Goal: Register for event/course

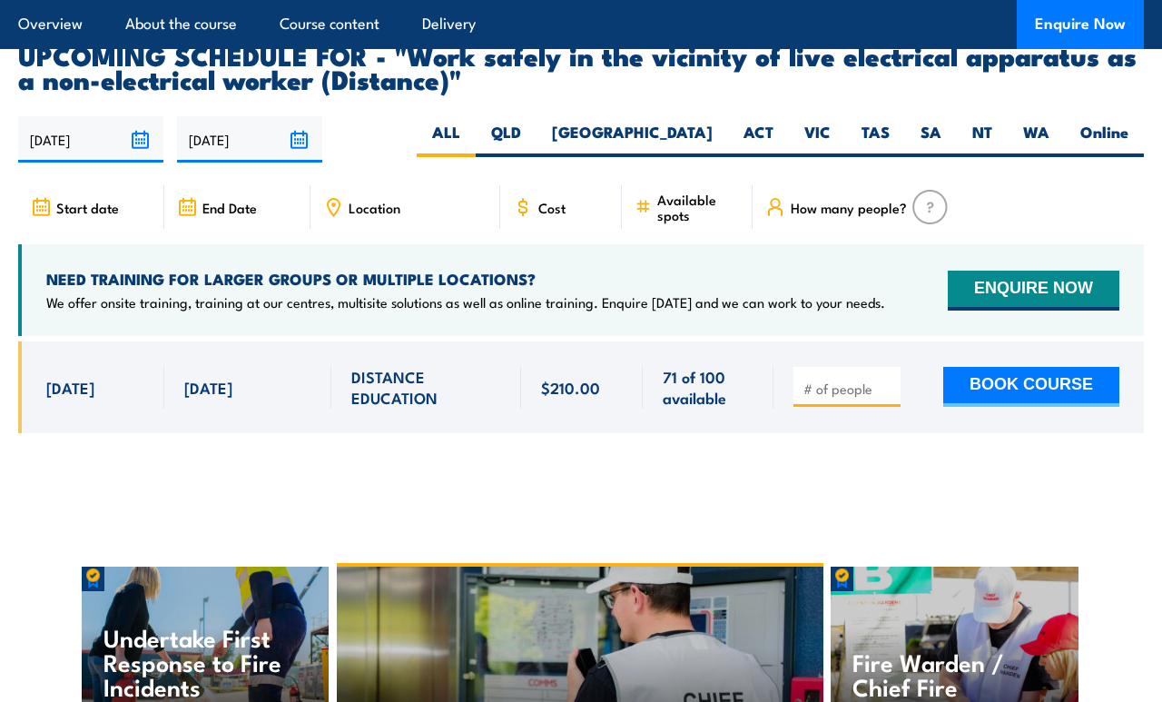
scroll to position [2948, 0]
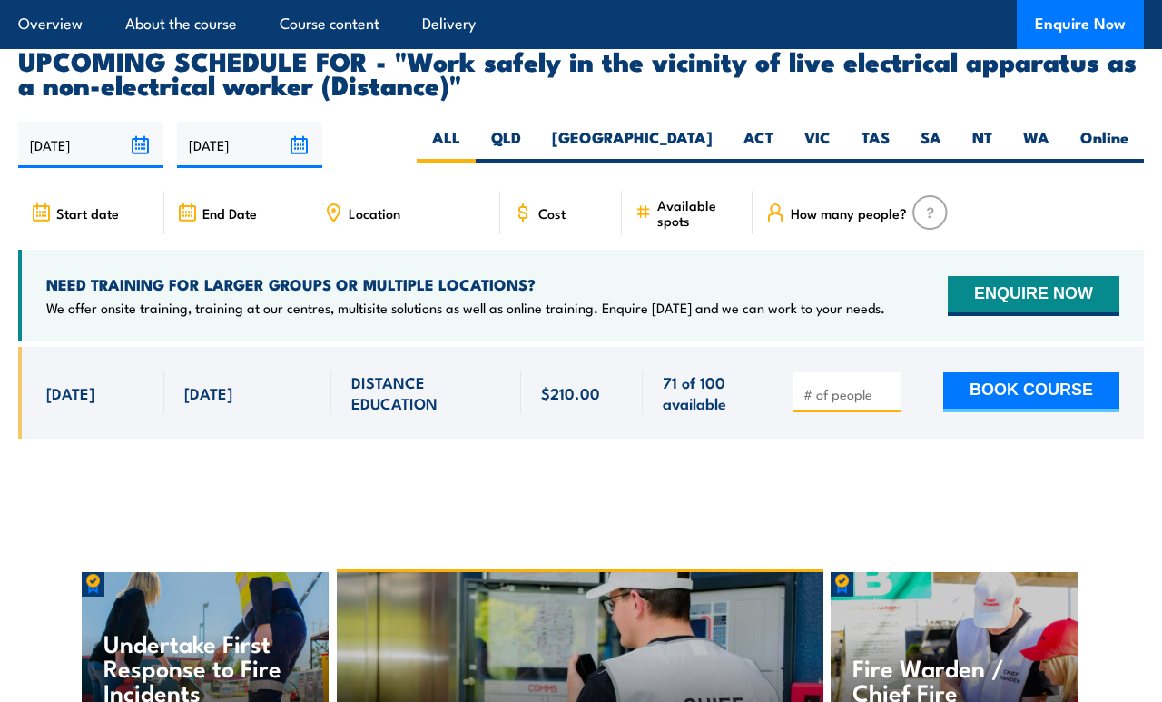
click at [144, 122] on input "[DATE]" at bounding box center [90, 145] width 145 height 46
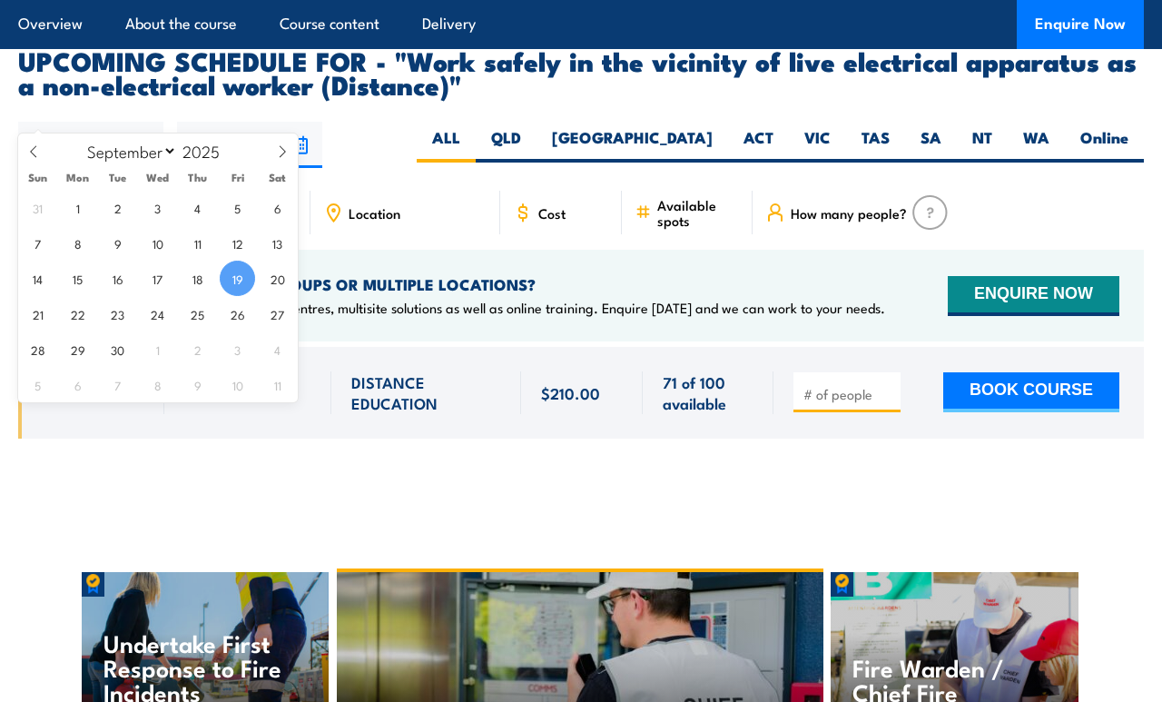
click at [281, 157] on icon at bounding box center [283, 151] width 6 height 12
click at [284, 152] on icon at bounding box center [283, 151] width 6 height 12
select select "10"
click at [125, 320] on span "18" at bounding box center [117, 313] width 35 height 35
type input "18/11/2025"
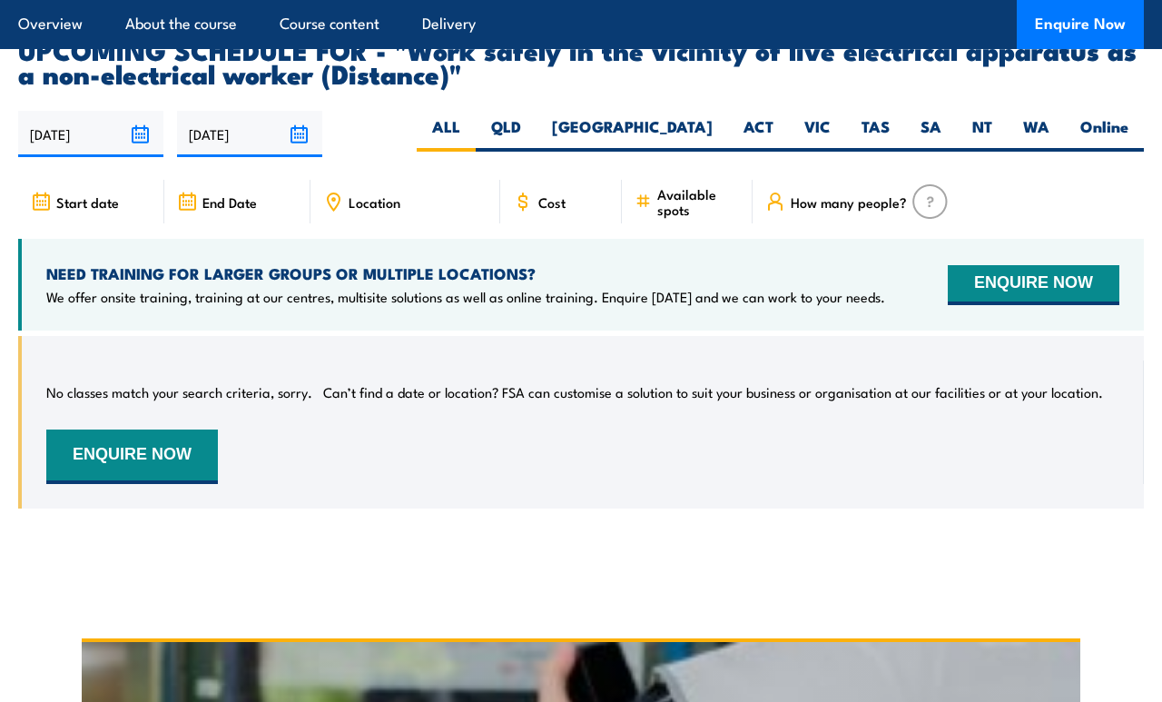
click at [301, 111] on input "[DATE]" at bounding box center [249, 134] width 145 height 46
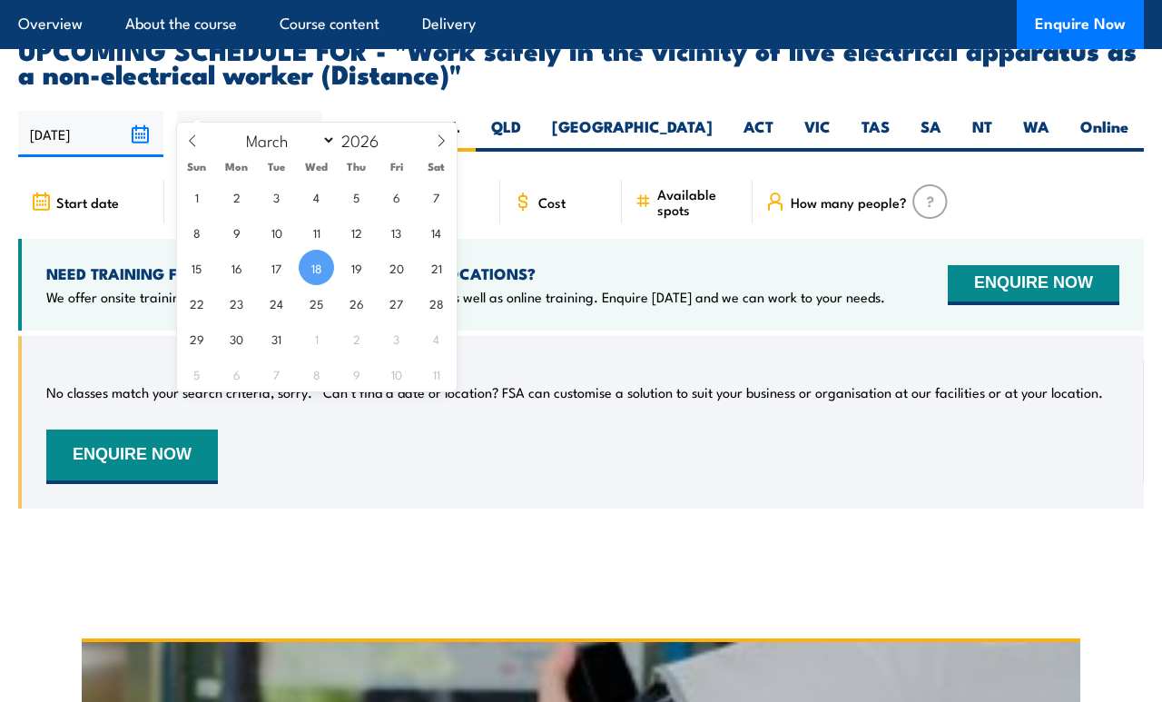
click at [442, 133] on span at bounding box center [441, 147] width 31 height 49
click at [445, 143] on icon at bounding box center [441, 140] width 13 height 13
click at [443, 139] on icon at bounding box center [441, 140] width 13 height 13
select select "6"
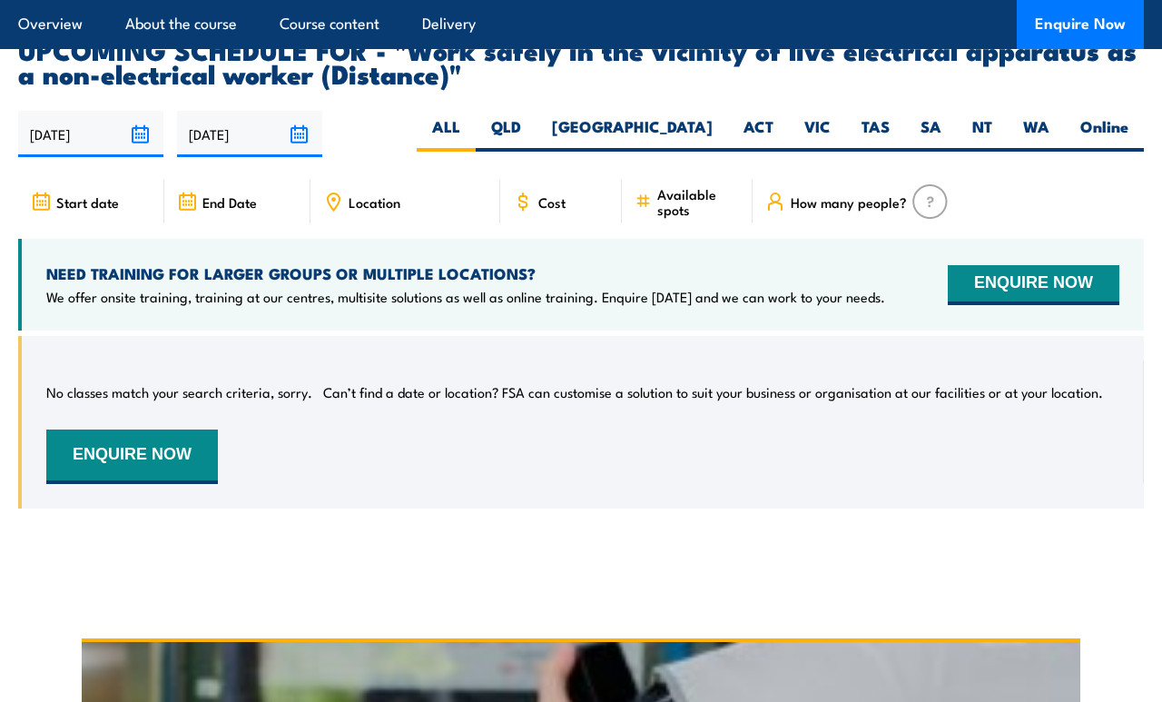
click at [66, 111] on input "18/11/2025" at bounding box center [90, 134] width 145 height 46
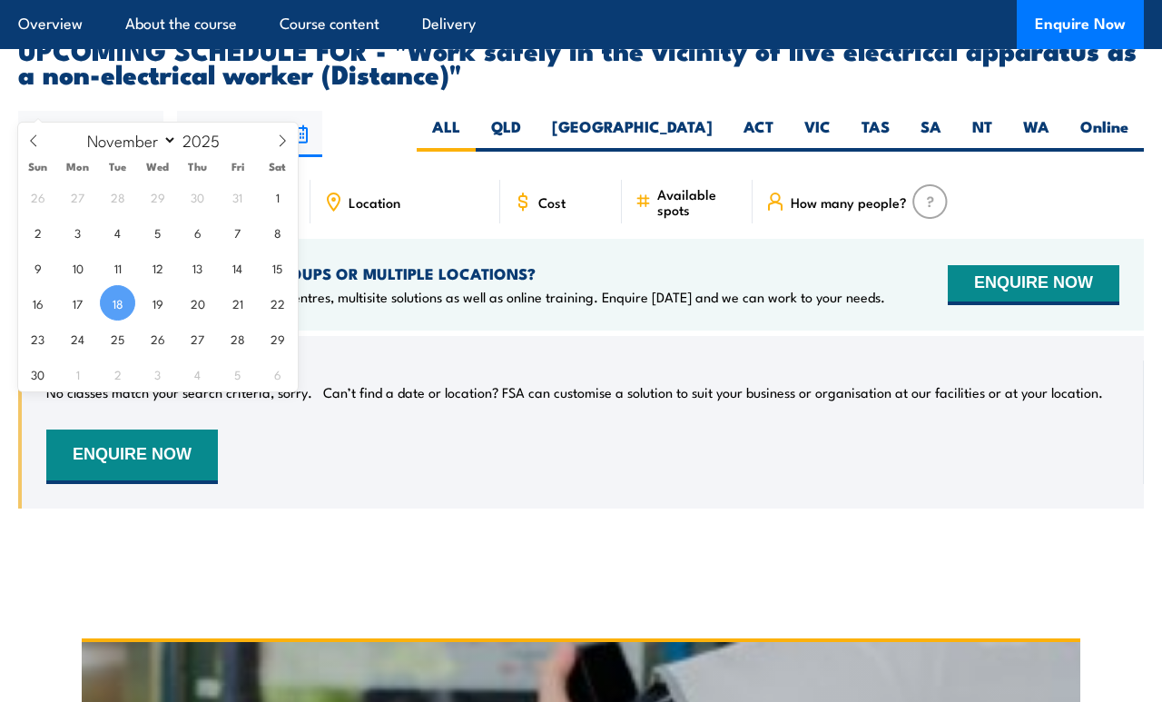
click at [173, 148] on select "January February March April May June July August September October November De…" at bounding box center [128, 140] width 99 height 24
select select "2"
click at [237, 143] on span at bounding box center [230, 139] width 13 height 11
type input "2024"
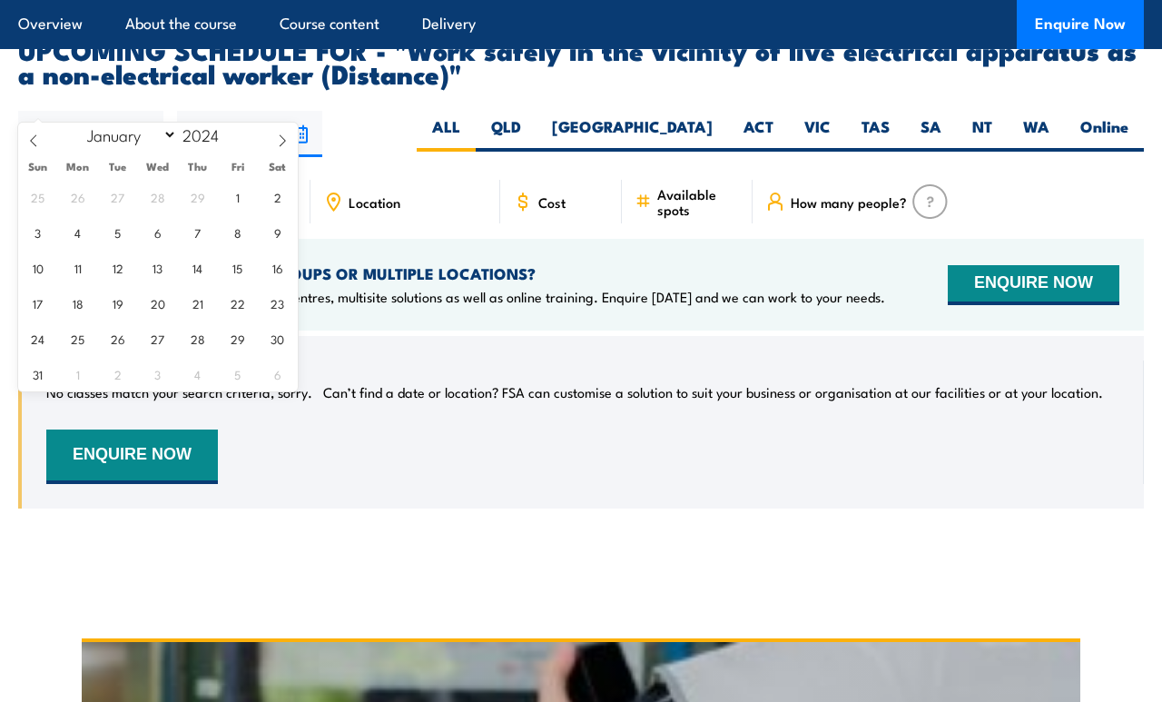
click at [283, 141] on icon at bounding box center [282, 140] width 13 height 13
click at [28, 143] on icon at bounding box center [33, 140] width 13 height 13
select select "2"
click at [178, 136] on select "January February March April May June July August September October November De…" at bounding box center [128, 135] width 99 height 24
click at [237, 123] on div "January February March April May June July August September October November De…" at bounding box center [158, 135] width 210 height 37
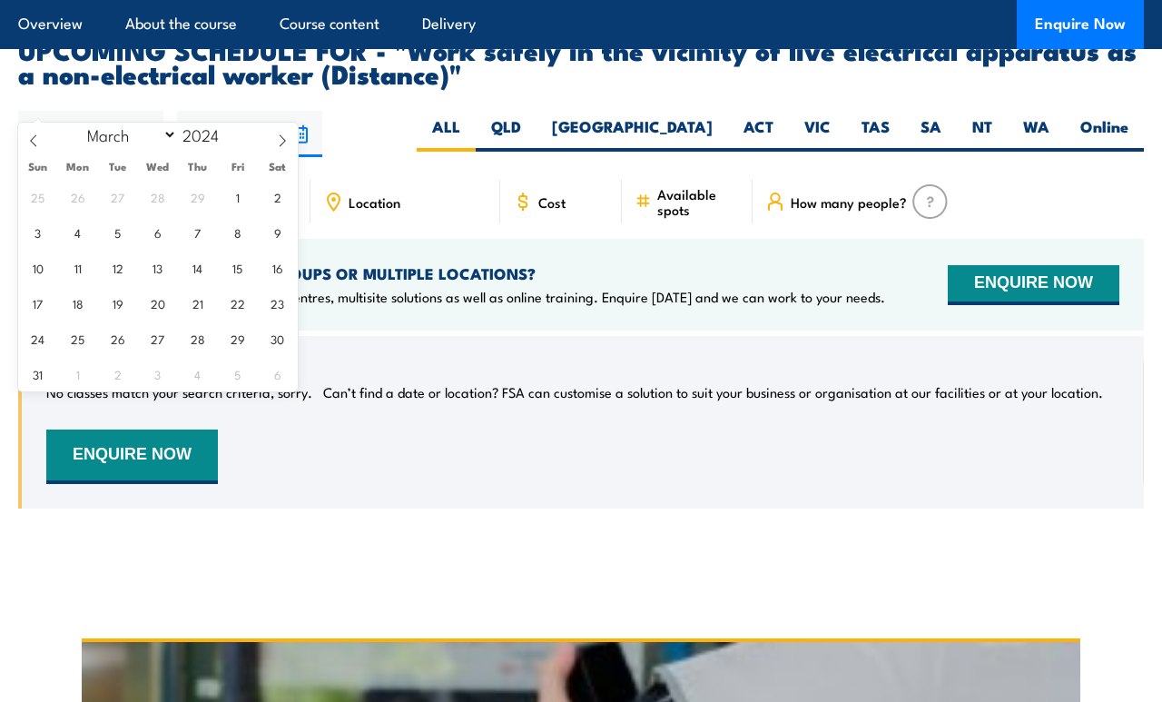
click at [228, 131] on input "2024" at bounding box center [207, 134] width 60 height 22
type input "2026"
click at [147, 111] on input "18/11/2025" at bounding box center [90, 134] width 145 height 46
click at [106, 142] on select "January February March April May June July August September October November De…" at bounding box center [128, 135] width 99 height 24
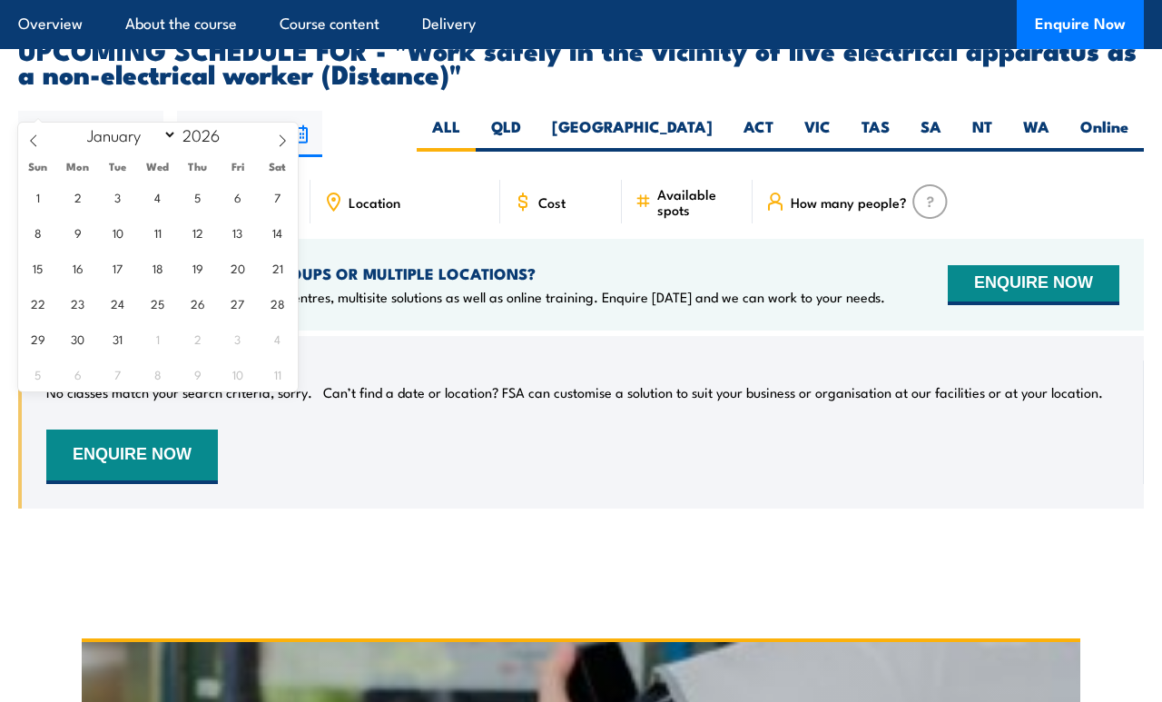
select select "7"
click at [68, 111] on input "18/11/2025" at bounding box center [90, 134] width 145 height 46
click at [146, 111] on input "18/11/2025" at bounding box center [90, 134] width 145 height 46
click at [305, 111] on input "18/03/2026" at bounding box center [249, 134] width 145 height 46
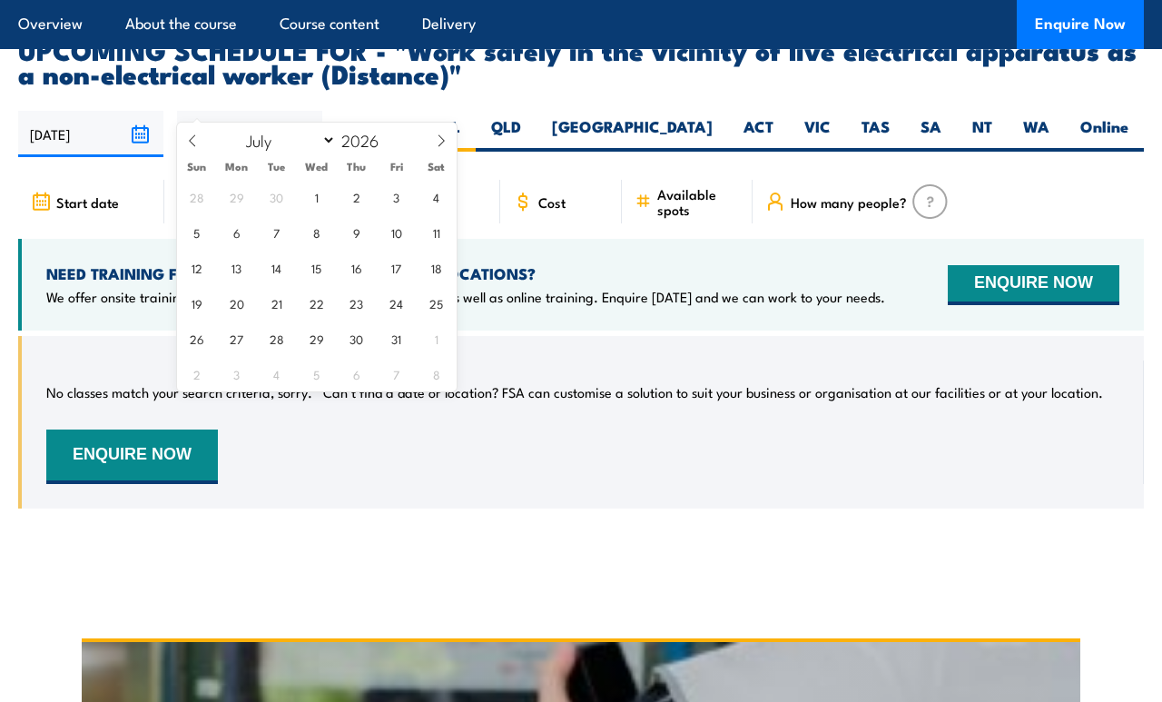
click at [138, 111] on input "18/11/2025" at bounding box center [90, 134] width 145 height 46
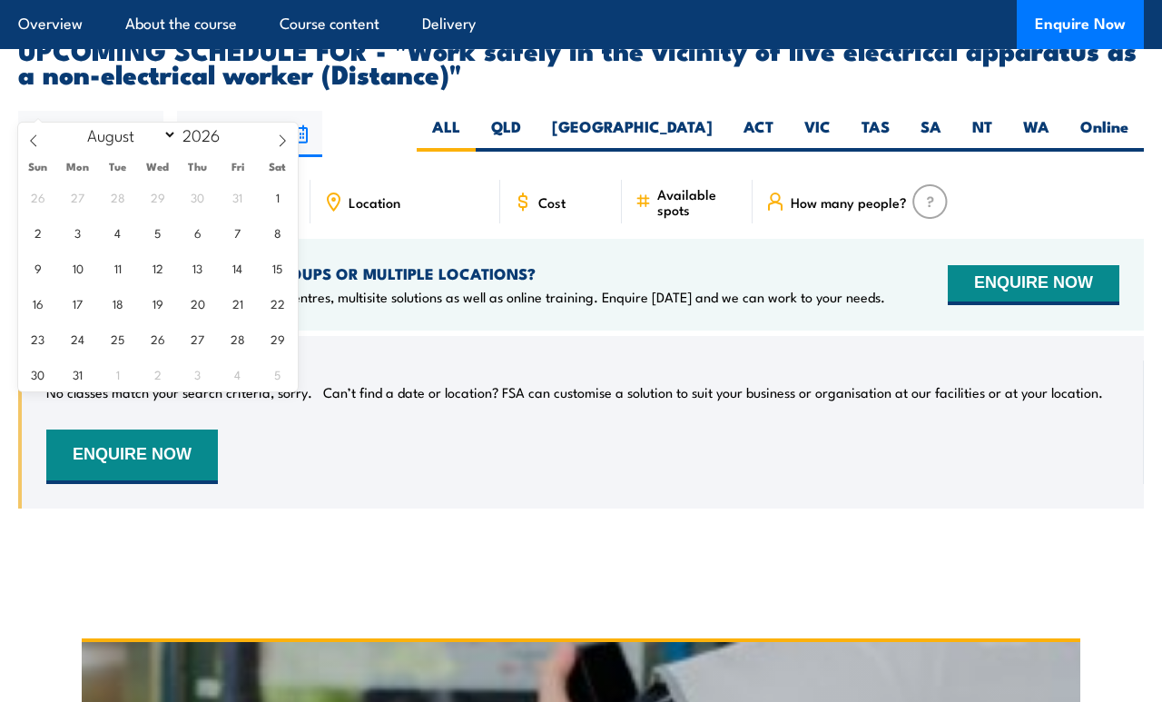
click at [54, 111] on input "18/11/2025" at bounding box center [90, 134] width 145 height 46
click at [154, 111] on input "18/11/2025" at bounding box center [90, 134] width 145 height 46
click at [216, 139] on input "2026" at bounding box center [207, 134] width 60 height 22
click at [243, 135] on div "January February March April May June July August September October November De…" at bounding box center [158, 135] width 210 height 37
click at [242, 143] on div "January February March April May June July August September October November De…" at bounding box center [158, 135] width 210 height 37
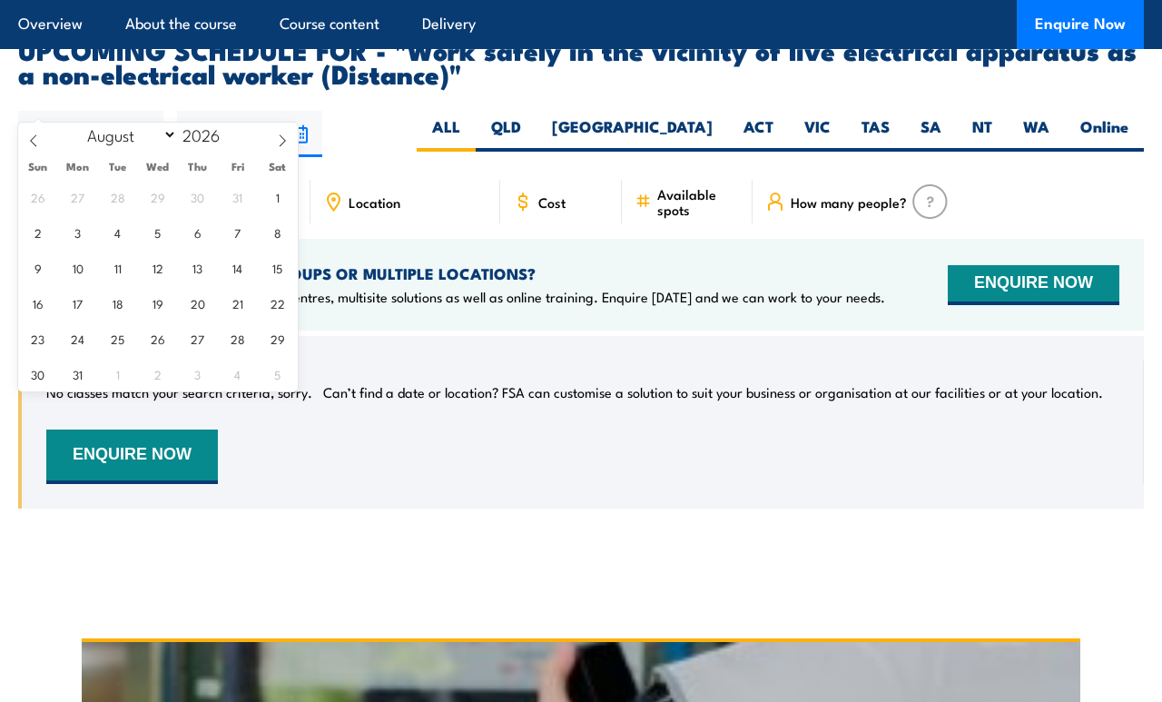
click at [301, 111] on input "18/03/2026" at bounding box center [249, 134] width 145 height 46
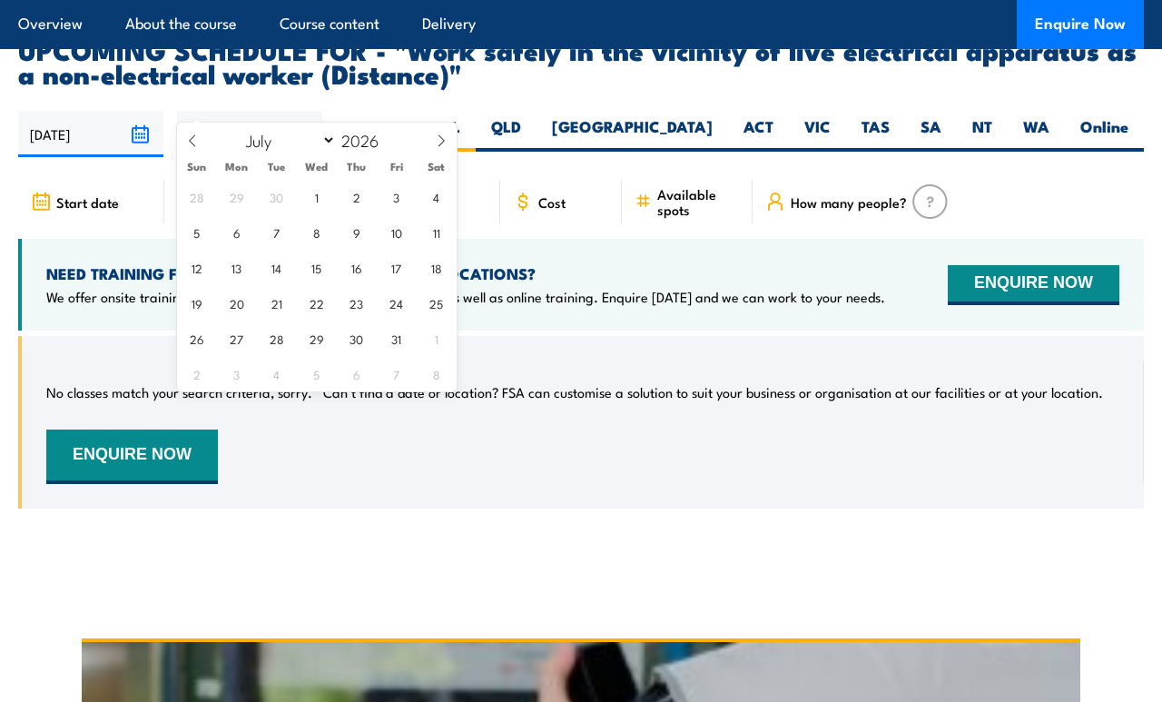
click at [335, 128] on select "January February March April May June July August September October November De…" at bounding box center [287, 140] width 99 height 24
click at [509, 428] on div "No classes match your search criteria, sorry. Can’t find a date or location? FS…" at bounding box center [582, 422] width 1073 height 123
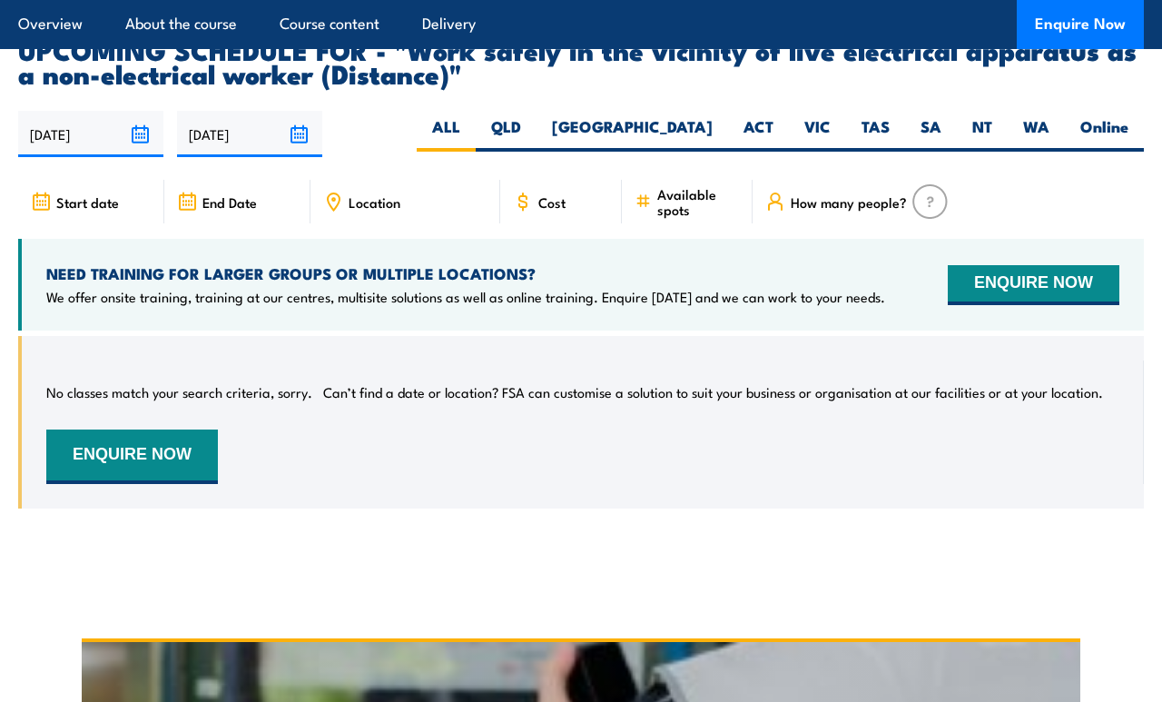
click at [164, 430] on button "ENQUIRE NOW" at bounding box center [132, 457] width 172 height 54
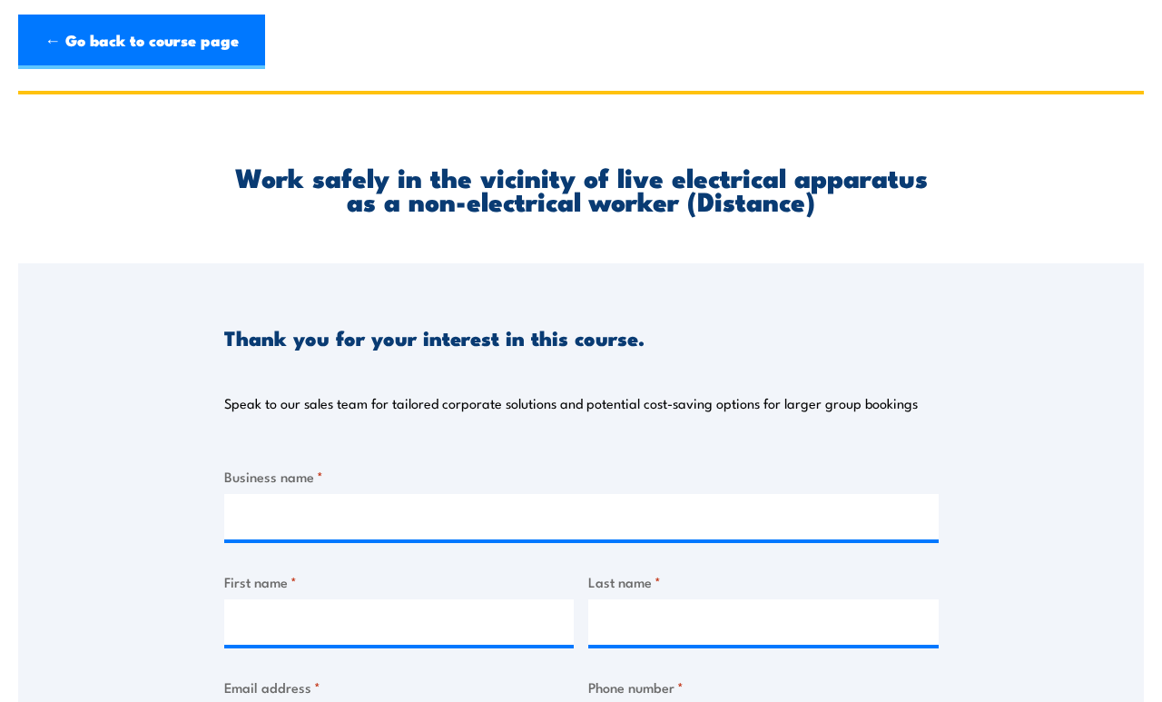
click at [160, 35] on link "← Go back to course page" at bounding box center [141, 42] width 247 height 54
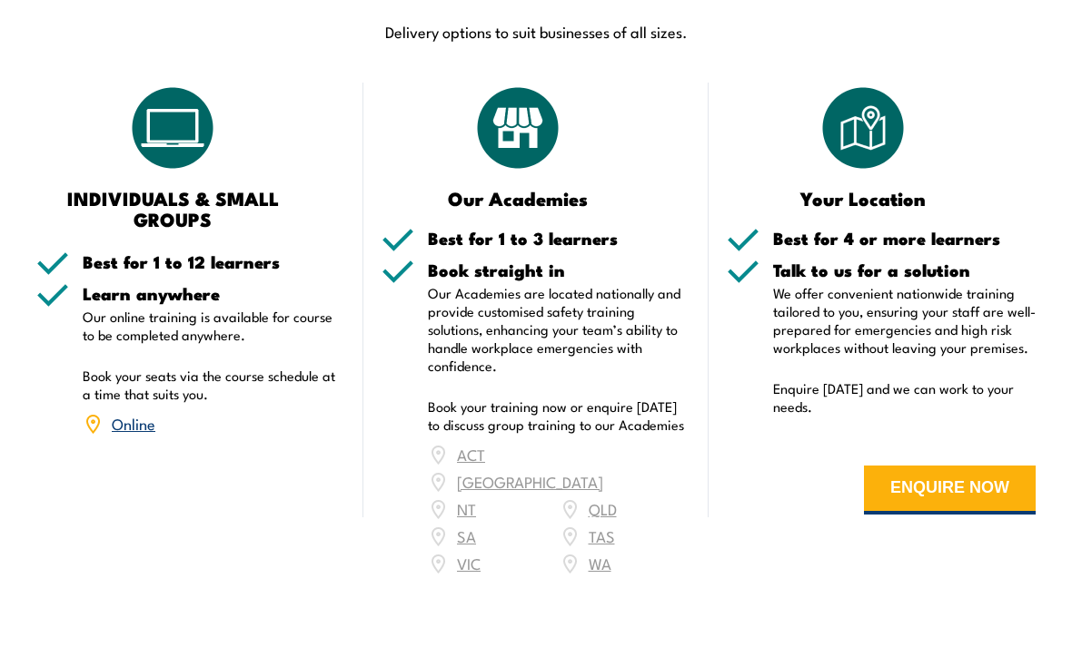
scroll to position [2291, 0]
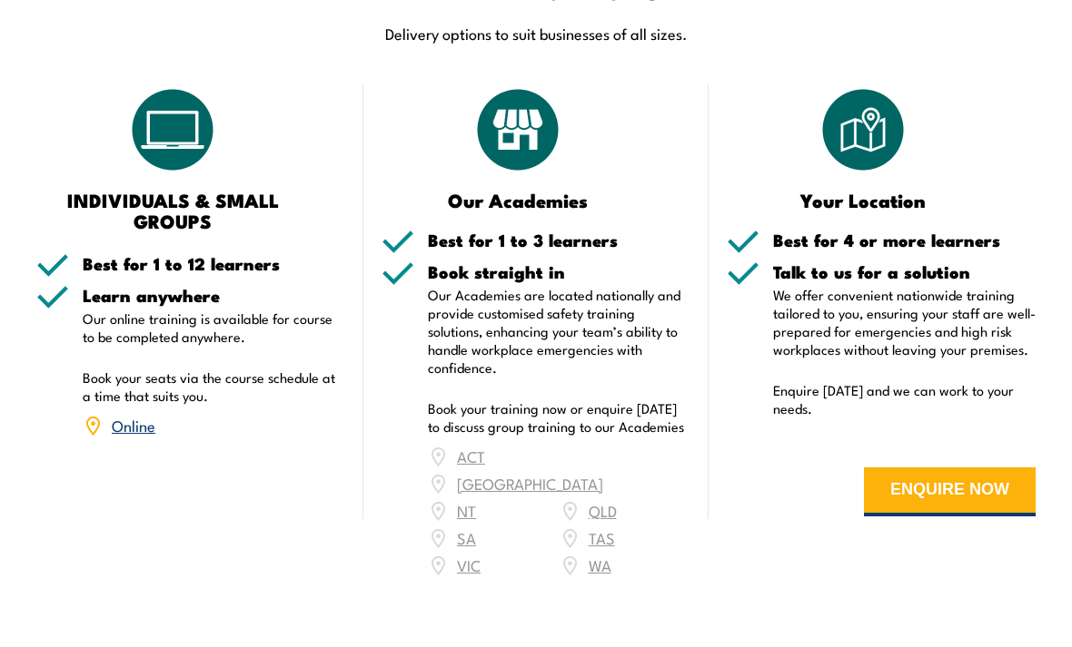
click at [131, 414] on link "Online" at bounding box center [134, 425] width 44 height 22
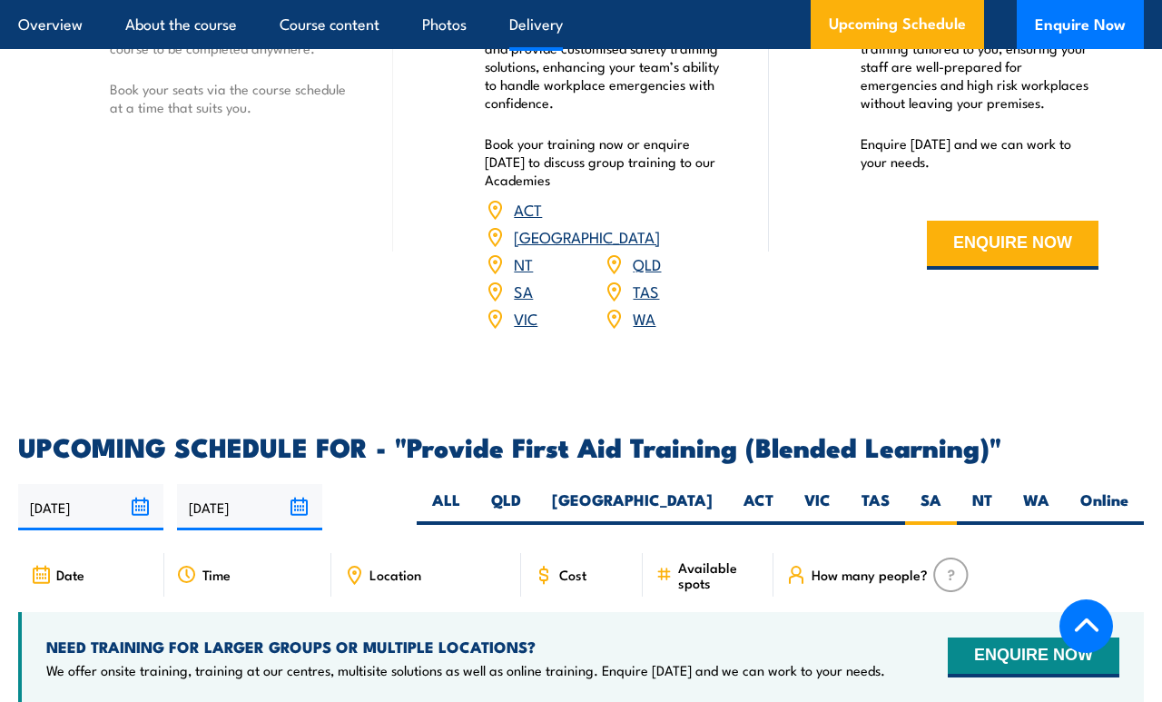
scroll to position [3094, 0]
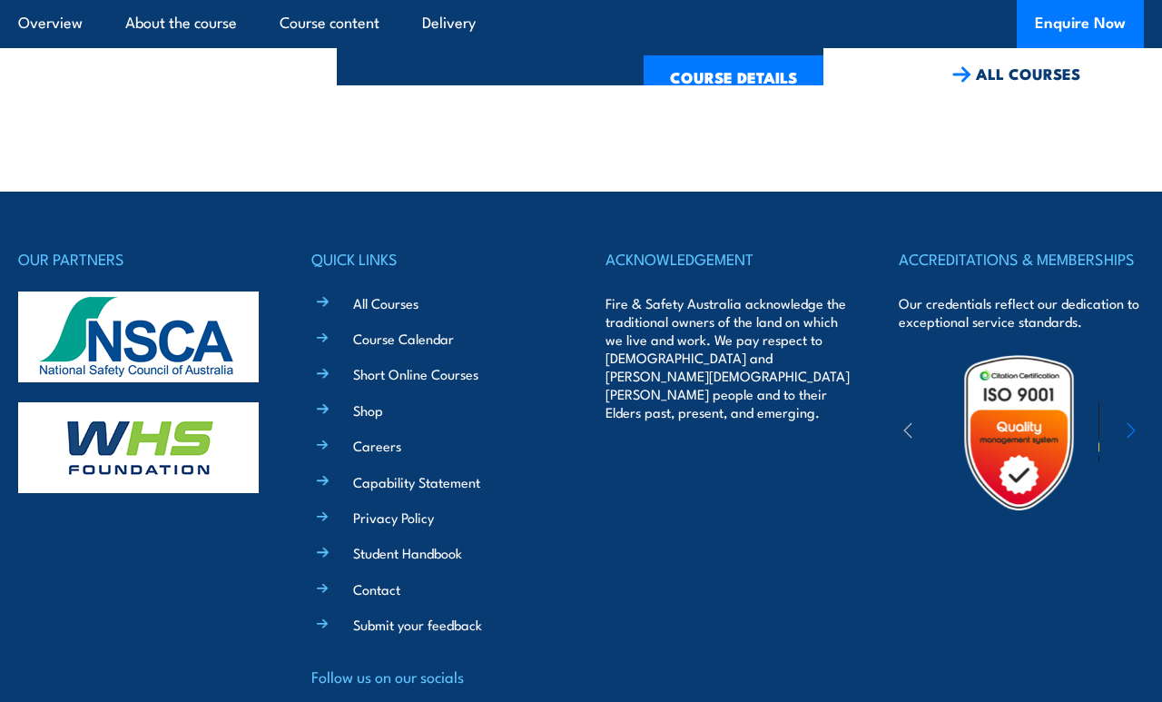
scroll to position [4017, 0]
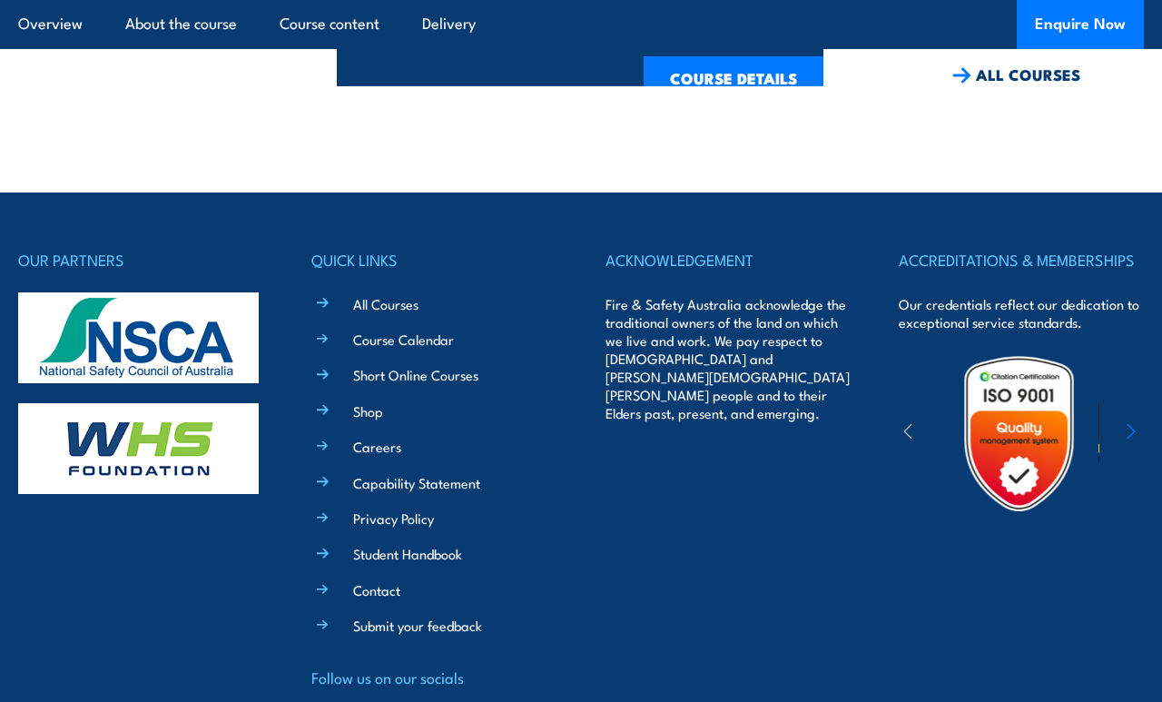
click at [370, 580] on link "Contact" at bounding box center [376, 589] width 47 height 19
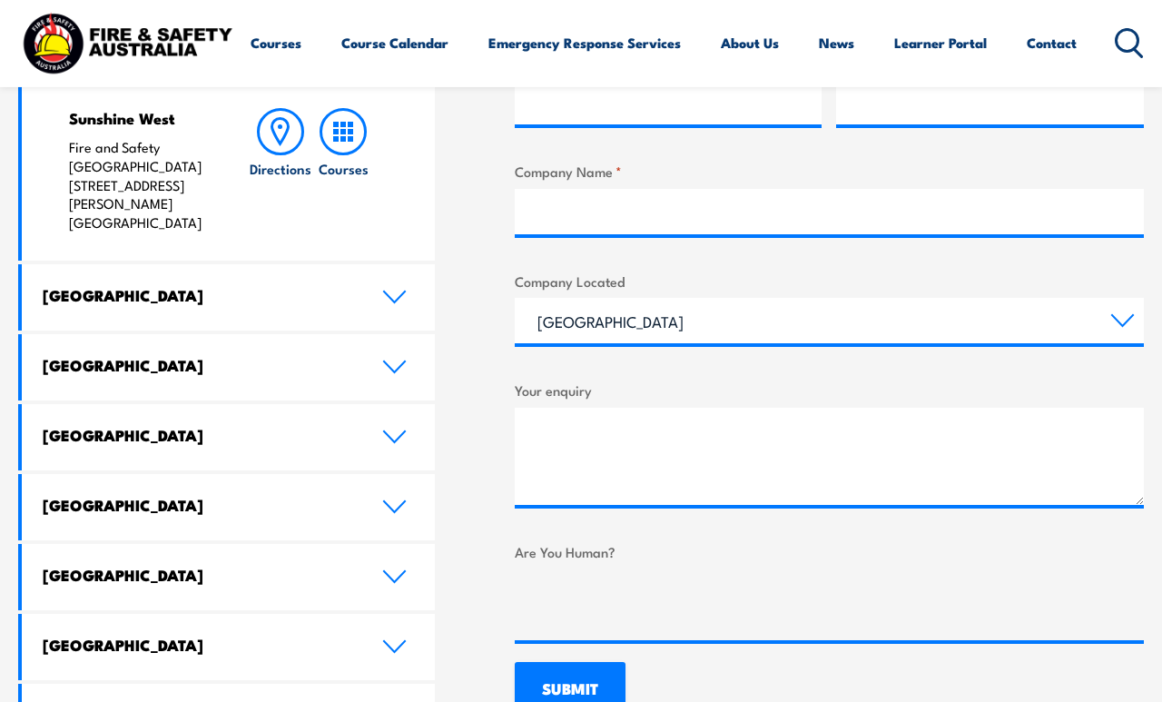
scroll to position [838, 0]
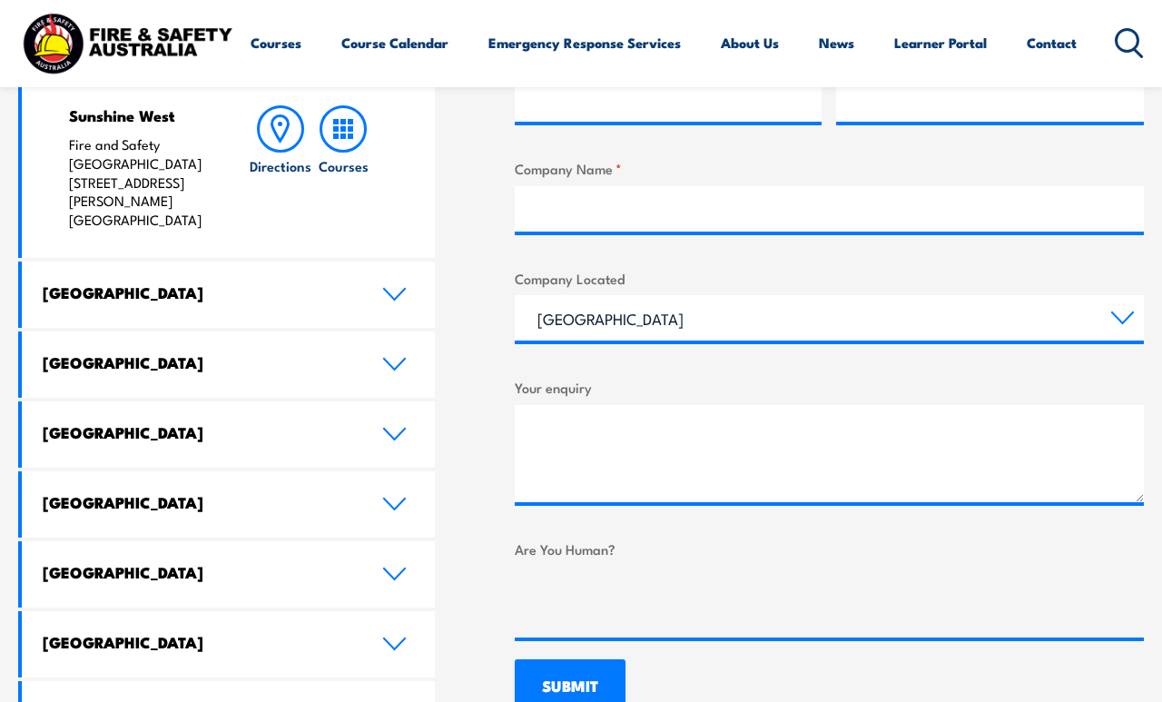
click at [409, 471] on link "South Australia" at bounding box center [228, 504] width 413 height 66
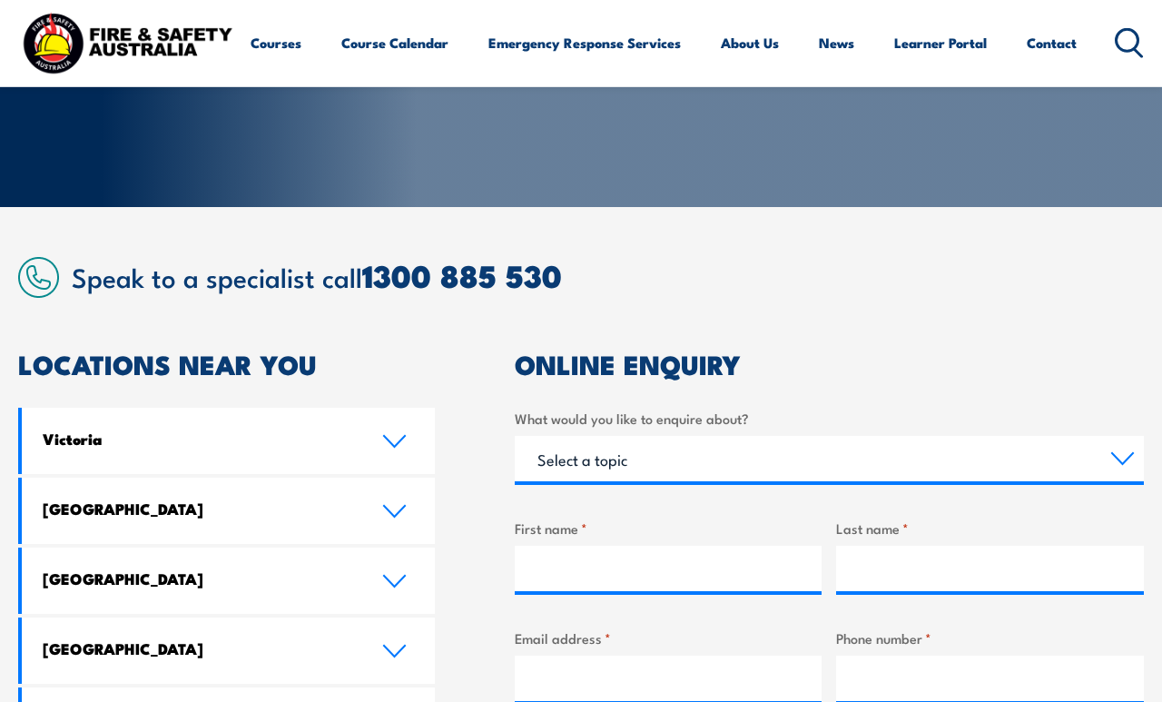
scroll to position [252, 0]
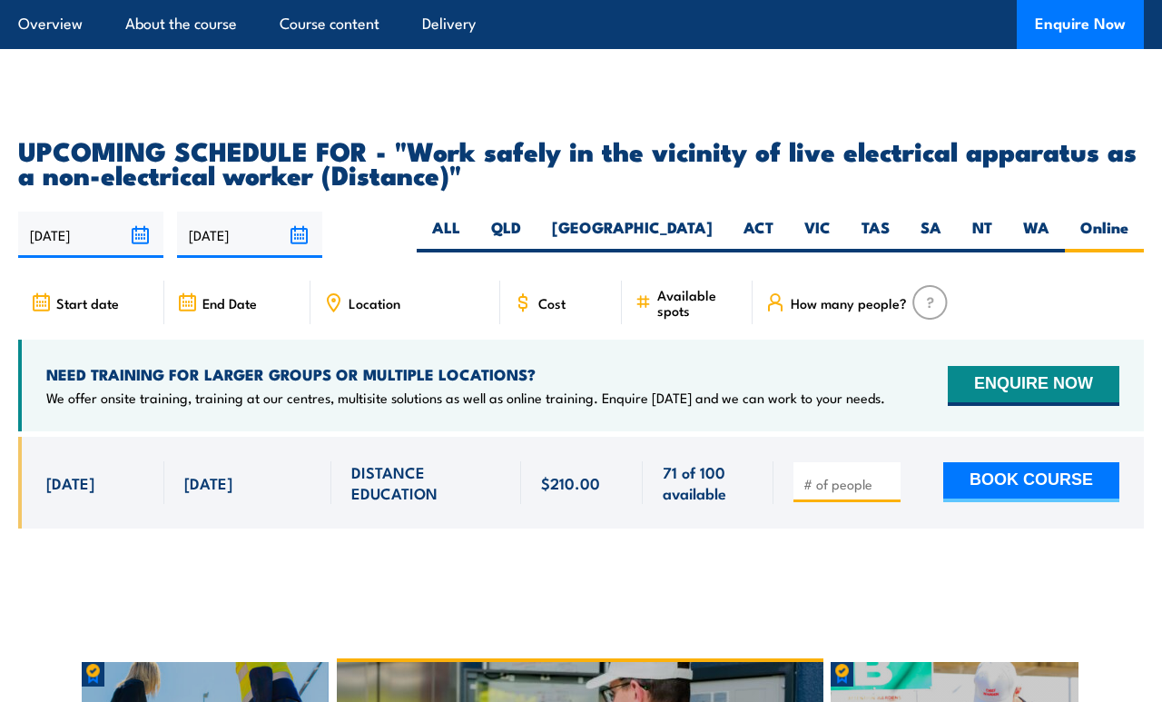
scroll to position [2779, 0]
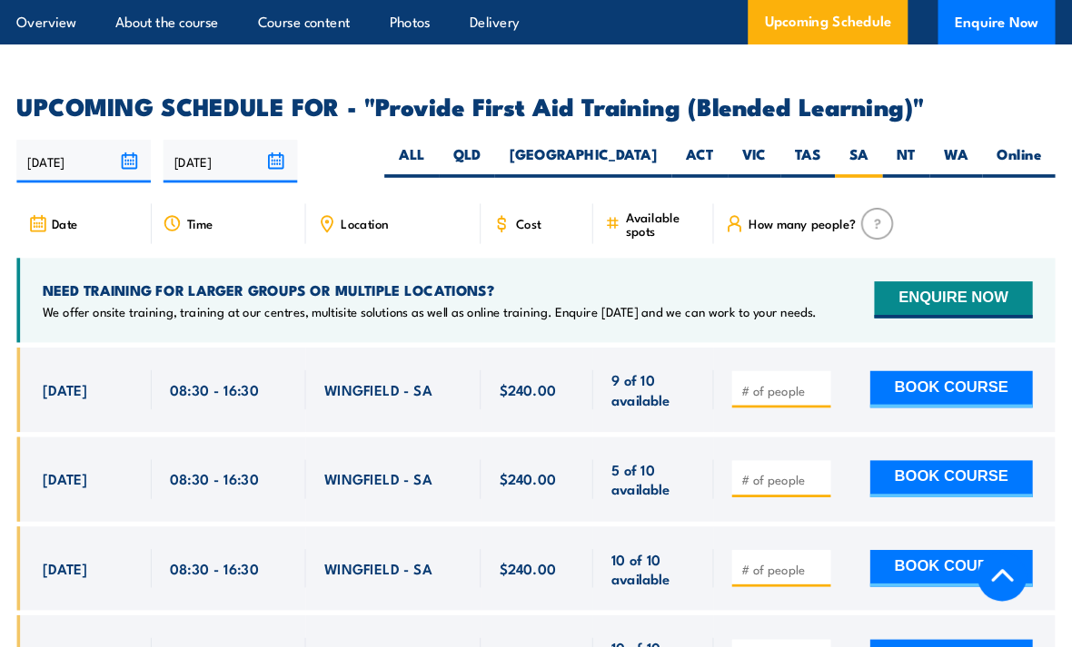
scroll to position [3343, 0]
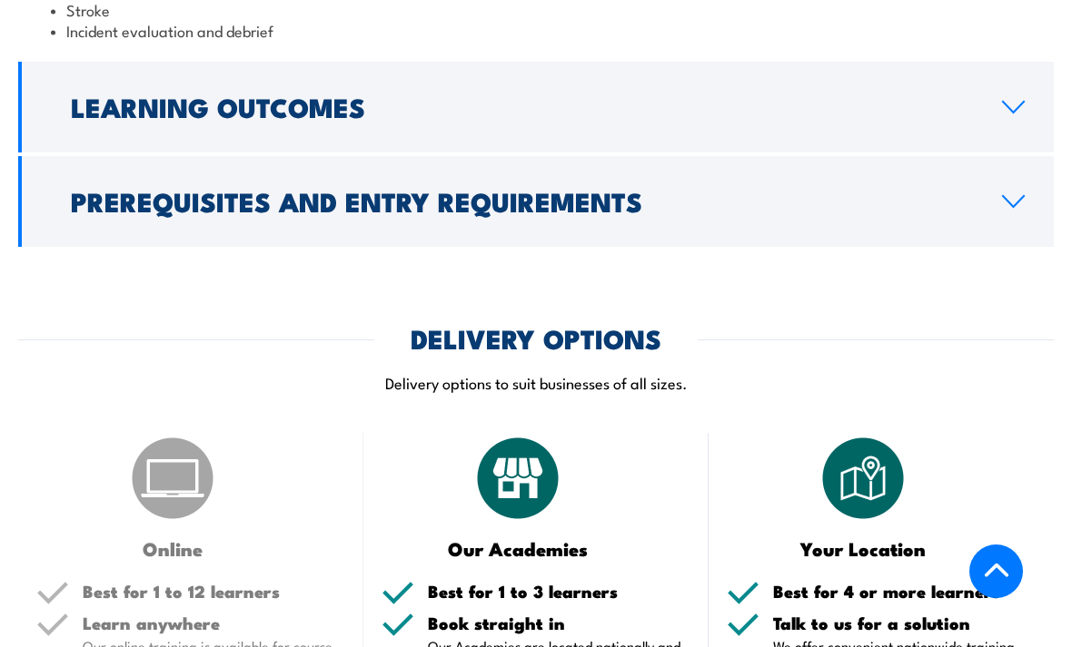
scroll to position [2493, 0]
